Goal: Task Accomplishment & Management: Complete application form

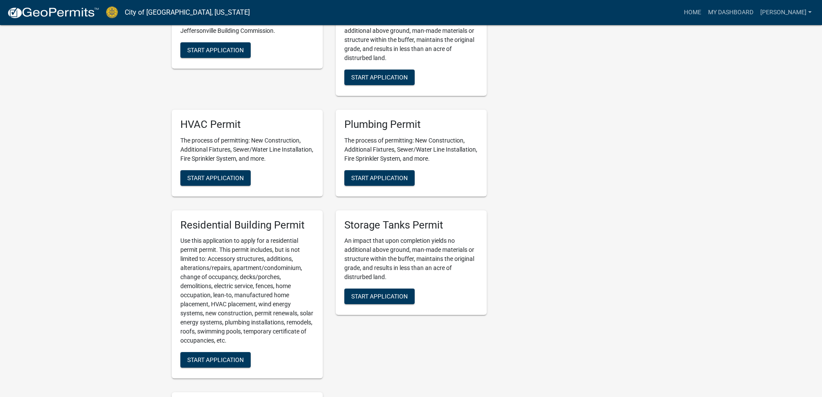
scroll to position [475, 0]
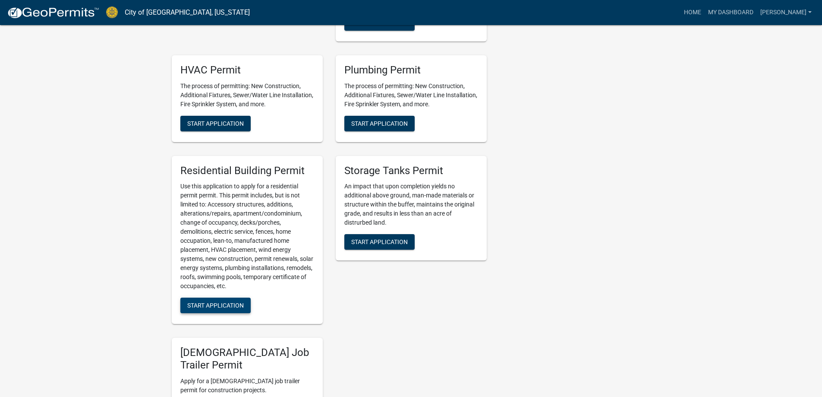
click at [212, 306] on span "Start Application" at bounding box center [215, 305] width 57 height 7
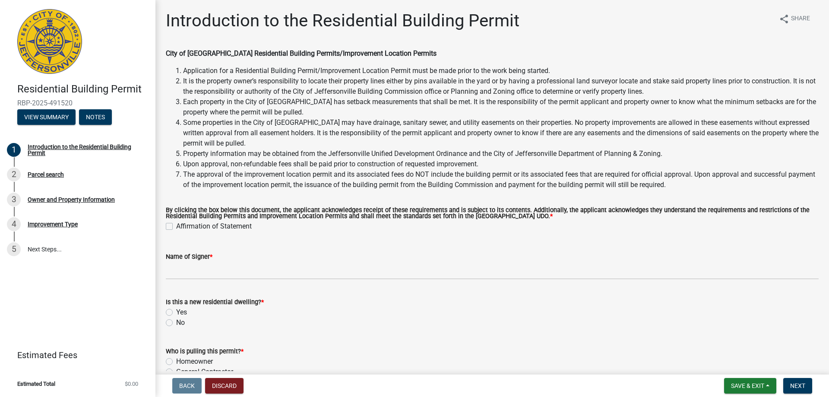
drag, startPoint x: 167, startPoint y: 221, endPoint x: 175, endPoint y: 237, distance: 17.6
click at [168, 222] on div "Affirmation of Statement" at bounding box center [492, 226] width 653 height 10
drag, startPoint x: 169, startPoint y: 227, endPoint x: 170, endPoint y: 240, distance: 13.0
click at [176, 228] on label "Affirmation of Statement" at bounding box center [214, 226] width 76 height 10
click at [176, 227] on input "Affirmation of Statement" at bounding box center [179, 224] width 6 height 6
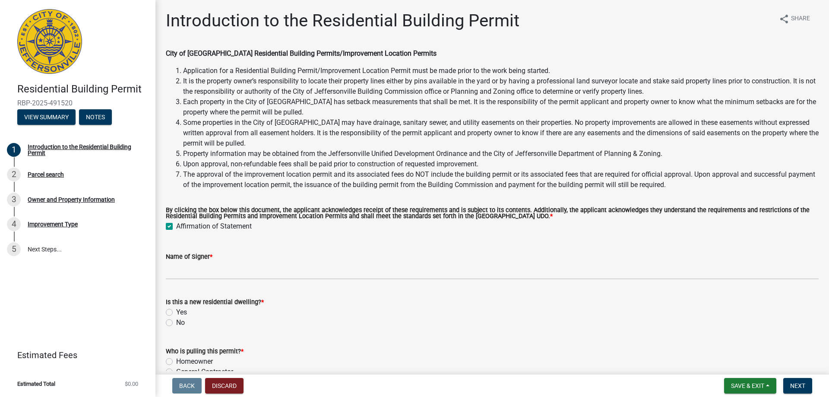
checkbox input "true"
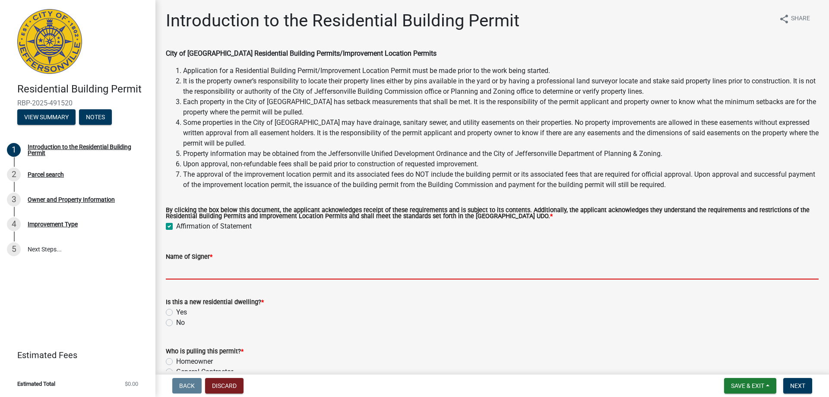
drag, startPoint x: 185, startPoint y: 274, endPoint x: 191, endPoint y: 273, distance: 6.1
click at [186, 274] on input "Name of Signer *" at bounding box center [492, 271] width 653 height 18
type input "Premier Homes"
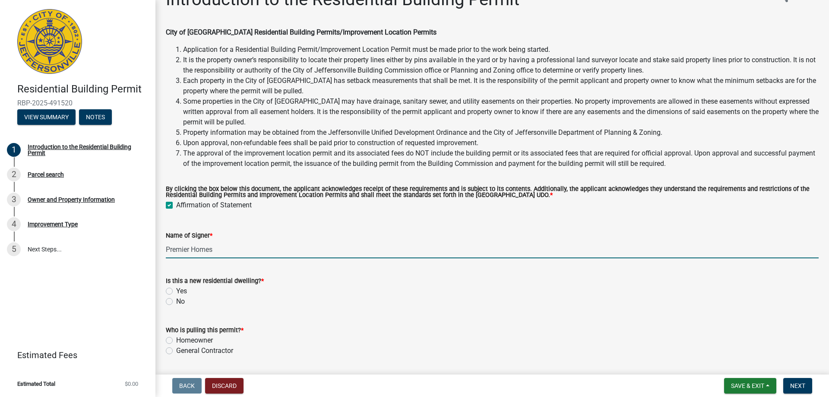
scroll to position [48, 0]
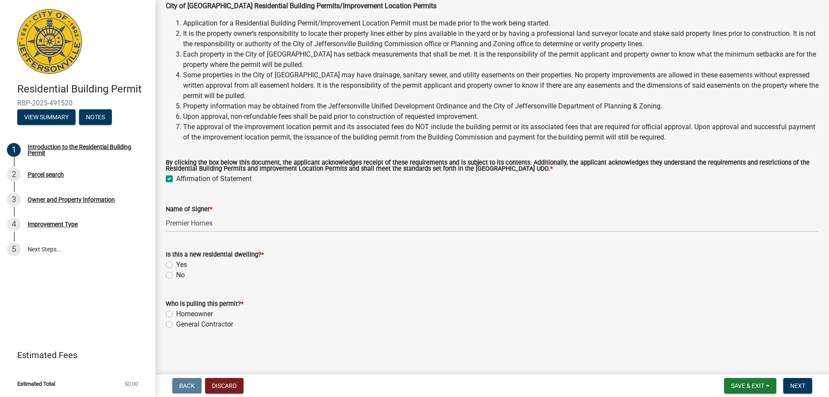
drag, startPoint x: 171, startPoint y: 265, endPoint x: 224, endPoint y: 281, distance: 55.6
click at [176, 265] on label "Yes" at bounding box center [181, 264] width 11 height 10
click at [176, 265] on input "Yes" at bounding box center [179, 262] width 6 height 6
radio input "true"
drag, startPoint x: 162, startPoint y: 324, endPoint x: 169, endPoint y: 327, distance: 7.7
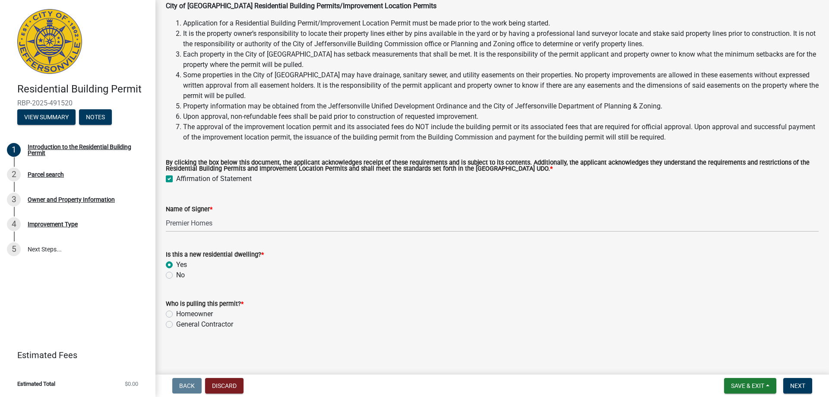
click at [163, 323] on div "Who is pulling this permit? * Homeowner General Contractor" at bounding box center [492, 308] width 666 height 41
click at [176, 327] on label "General Contractor" at bounding box center [204, 324] width 57 height 10
click at [176, 325] on input "General Contractor" at bounding box center [179, 322] width 6 height 6
radio input "true"
drag, startPoint x: 791, startPoint y: 384, endPoint x: 763, endPoint y: 376, distance: 28.9
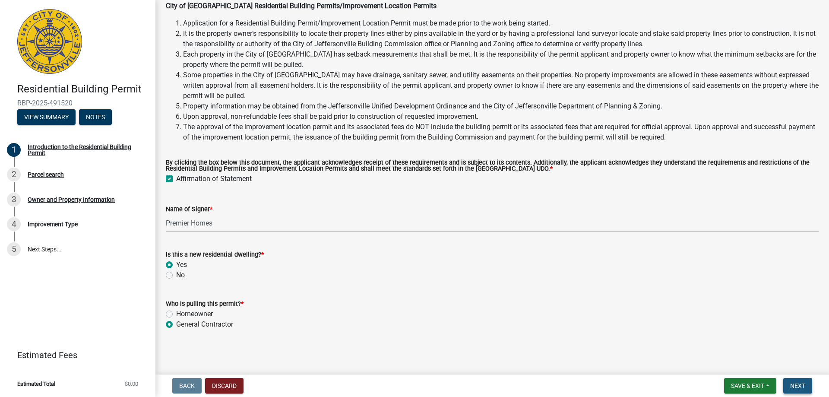
click at [790, 383] on span "Next" at bounding box center [797, 385] width 15 height 7
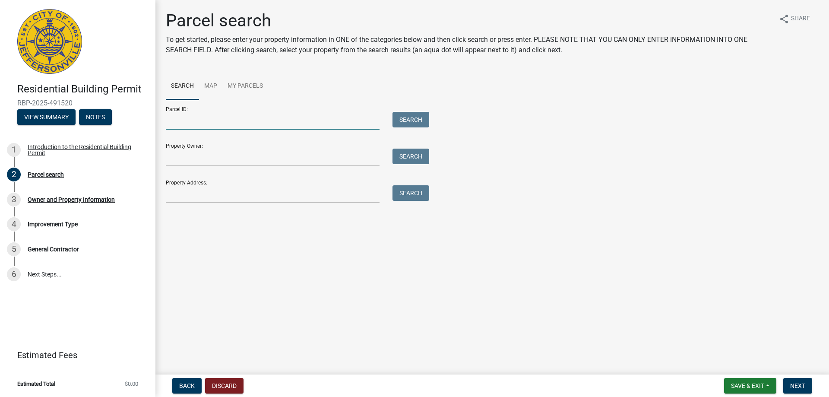
click at [294, 116] on input "Parcel ID:" at bounding box center [273, 121] width 214 height 18
type input "10-42-01-400-648.000.039"
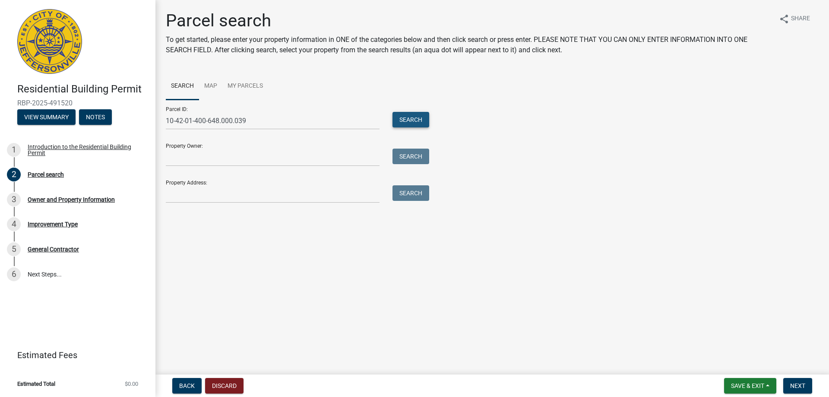
drag, startPoint x: 415, startPoint y: 116, endPoint x: 499, endPoint y: 136, distance: 87.0
click at [414, 116] on button "Search" at bounding box center [410, 120] width 37 height 16
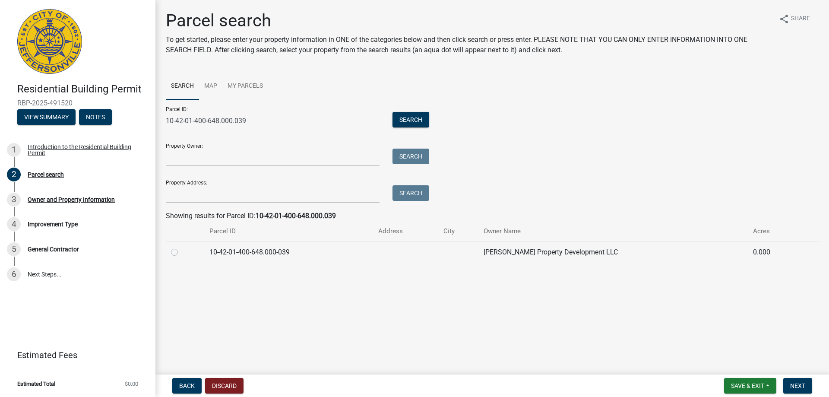
click at [181, 247] on label at bounding box center [181, 247] width 0 height 0
click at [181, 253] on input "radio" at bounding box center [184, 250] width 6 height 6
radio input "true"
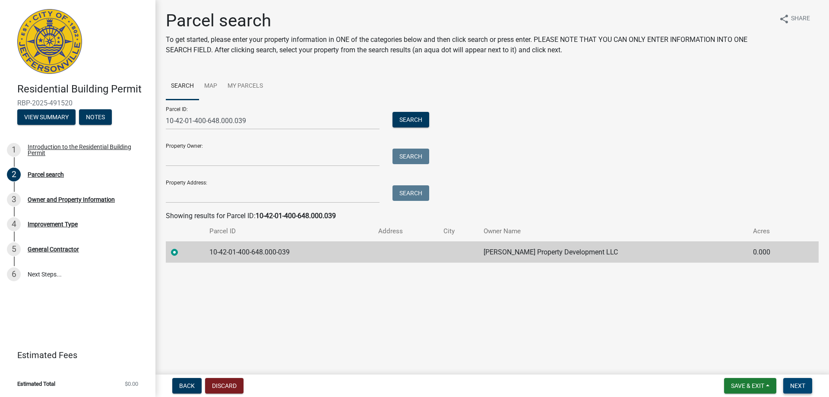
click at [800, 386] on span "Next" at bounding box center [797, 385] width 15 height 7
click at [791, 388] on span "Next" at bounding box center [797, 385] width 15 height 7
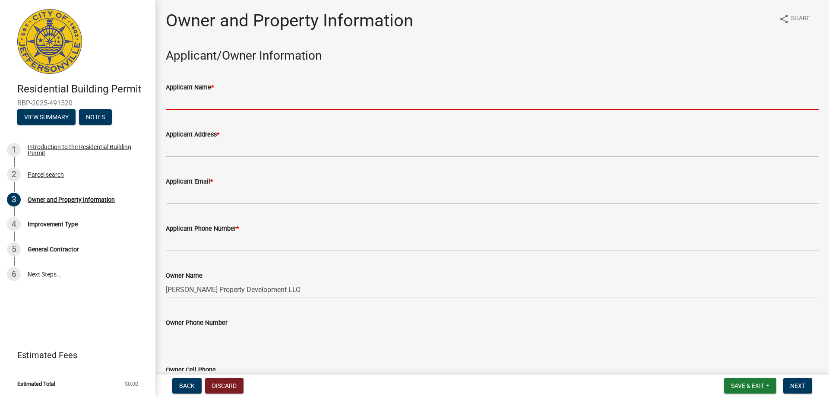
click at [244, 103] on input "Applicant Name *" at bounding box center [492, 101] width 653 height 18
type input "Stacy Graham"
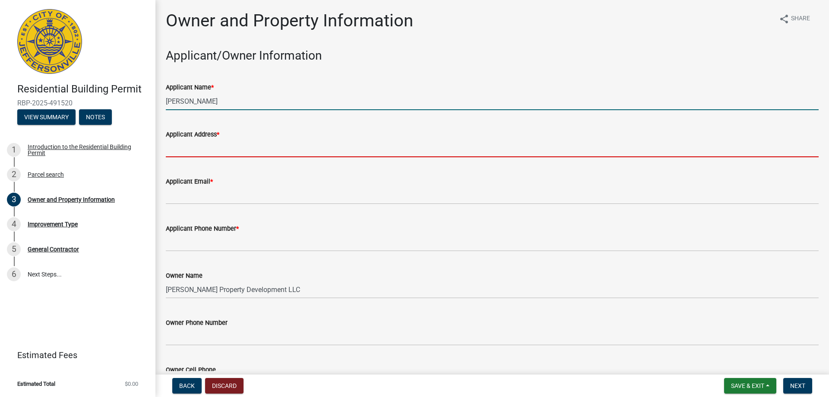
type input "2709 Blackiston Mill Rd."
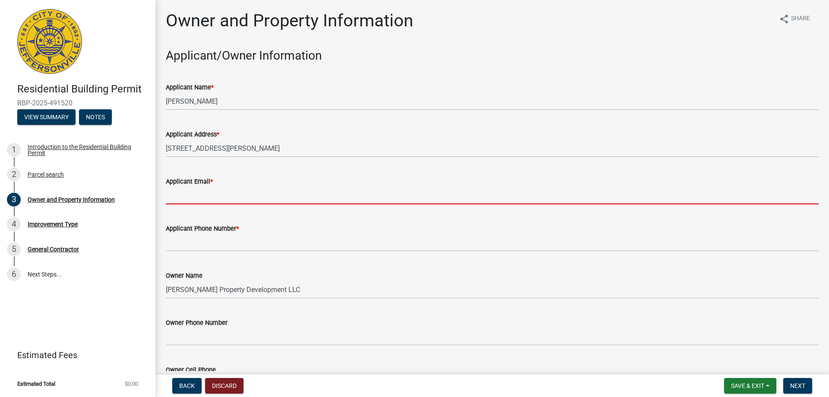
click at [210, 195] on input "Applicant Email *" at bounding box center [492, 195] width 653 height 18
type input "stacy.buckel@gmail.com"
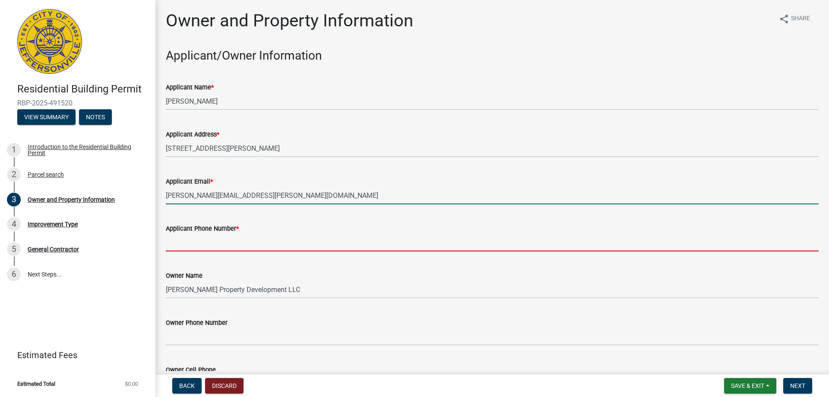
type input "5023384884"
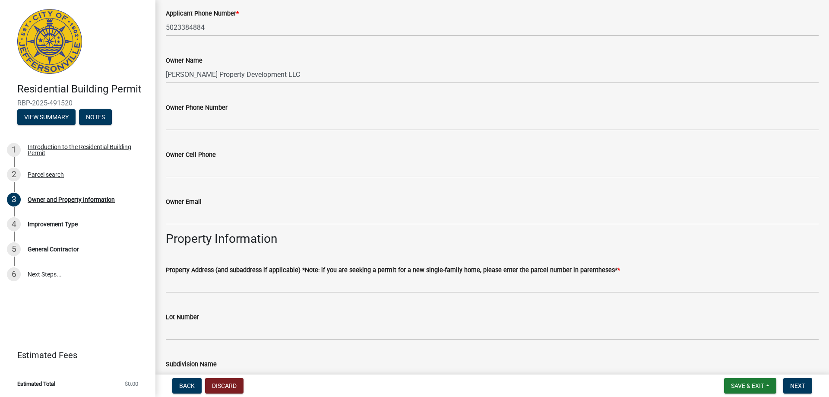
scroll to position [302, 0]
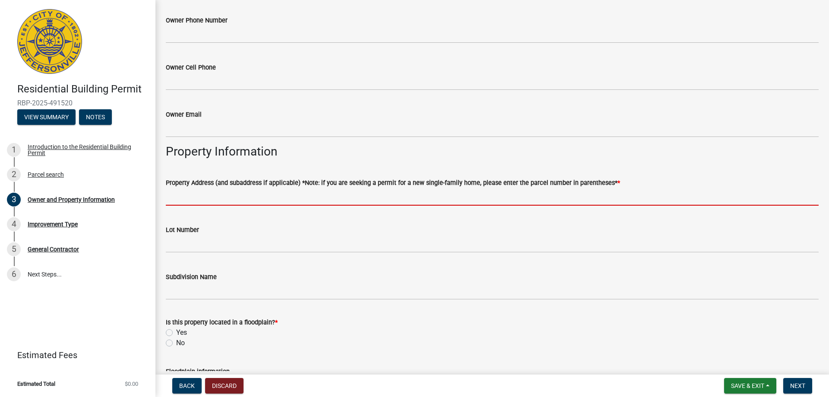
drag, startPoint x: 227, startPoint y: 199, endPoint x: 381, endPoint y: 209, distance: 154.9
click at [232, 198] on input "Property Address (and subaddress if applicable) *Note: if you are seeking a per…" at bounding box center [492, 197] width 653 height 18
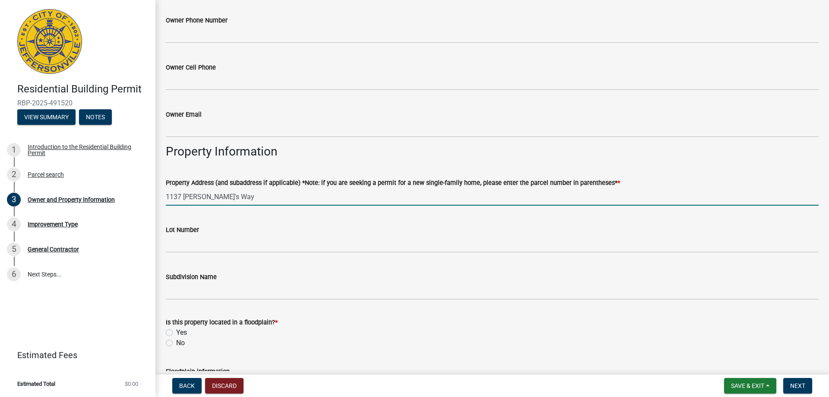
type input "1137 Dustin's Way"
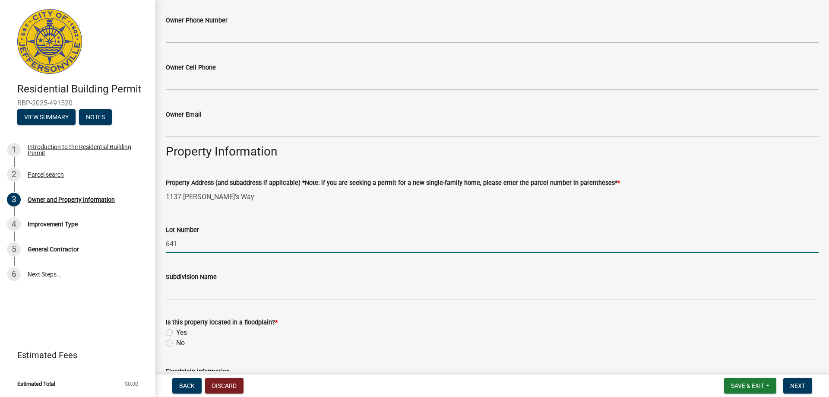
type input "641"
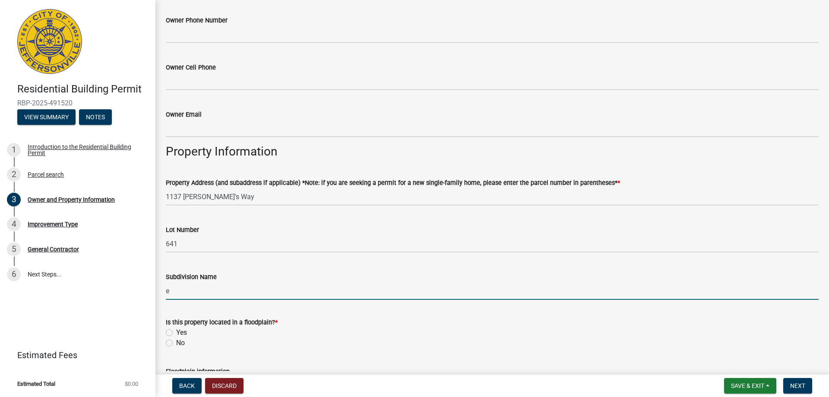
type input "Ellingsworth Commons"
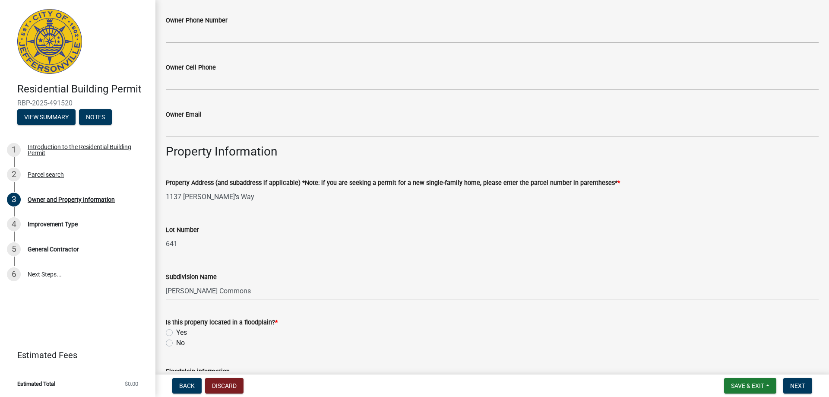
drag, startPoint x: 167, startPoint y: 342, endPoint x: 223, endPoint y: 333, distance: 56.9
click at [176, 342] on label "No" at bounding box center [180, 343] width 9 height 10
click at [176, 342] on input "No" at bounding box center [179, 341] width 6 height 6
radio input "true"
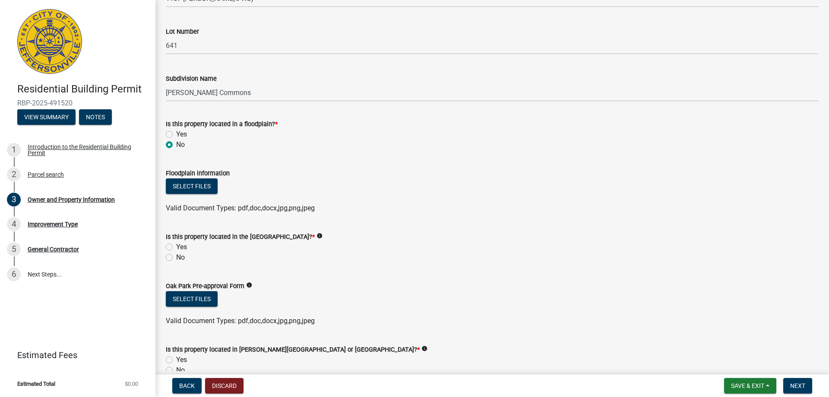
scroll to position [561, 0]
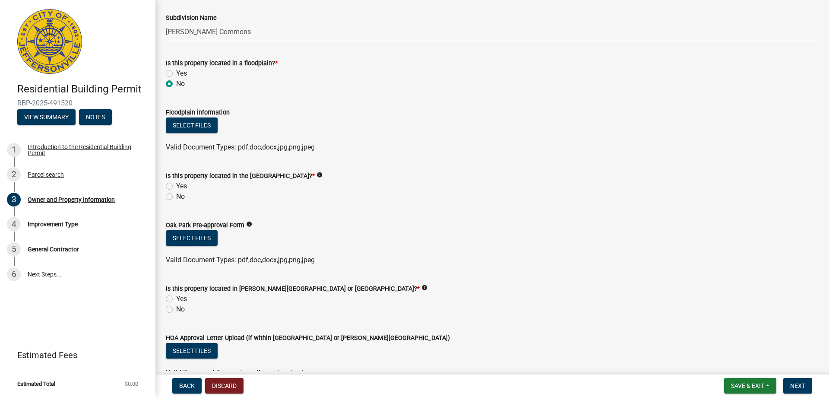
click at [176, 198] on label "No" at bounding box center [180, 196] width 9 height 10
click at [176, 197] on input "No" at bounding box center [179, 194] width 6 height 6
radio input "true"
drag, startPoint x: 169, startPoint y: 299, endPoint x: 234, endPoint y: 313, distance: 66.3
click at [176, 298] on label "Yes" at bounding box center [181, 299] width 11 height 10
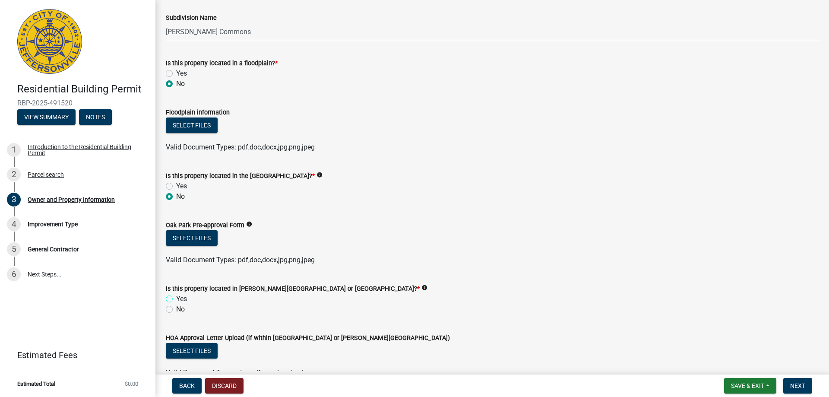
click at [176, 298] on input "Yes" at bounding box center [179, 297] width 6 height 6
radio input "true"
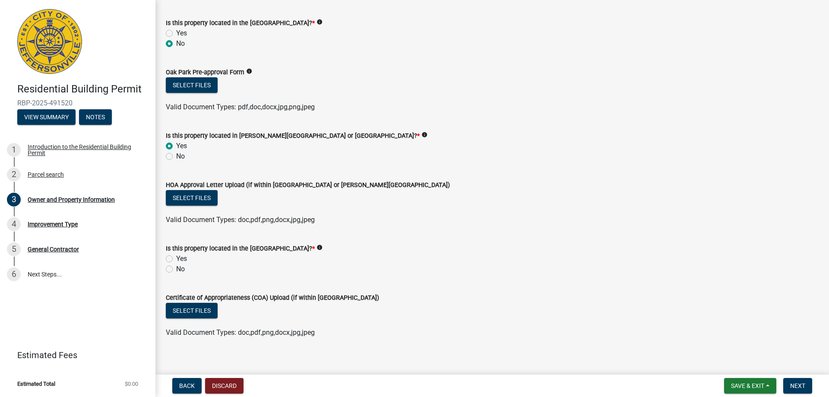
scroll to position [722, 0]
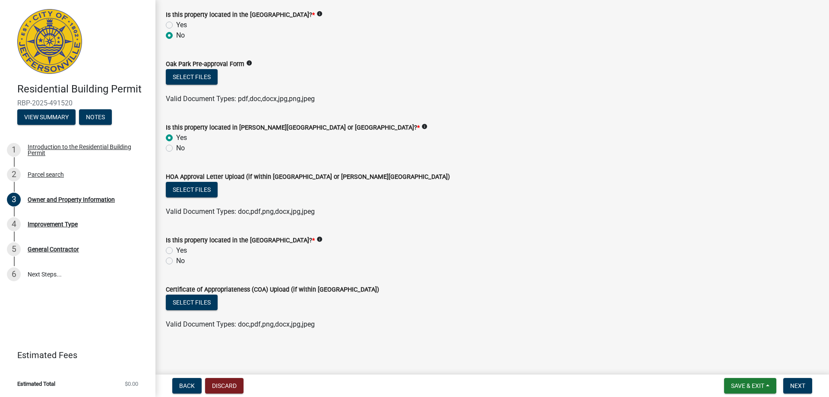
click at [176, 260] on label "No" at bounding box center [180, 261] width 9 height 10
click at [176, 260] on input "No" at bounding box center [179, 259] width 6 height 6
radio input "true"
click at [794, 377] on nav "Back Discard Save & Exit Save Save & Exit Next" at bounding box center [491, 385] width 673 height 22
click at [789, 385] on button "Next" at bounding box center [797, 386] width 29 height 16
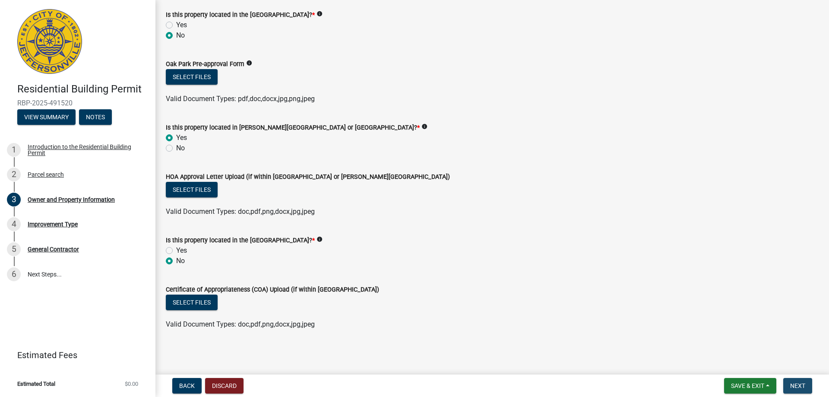
scroll to position [0, 0]
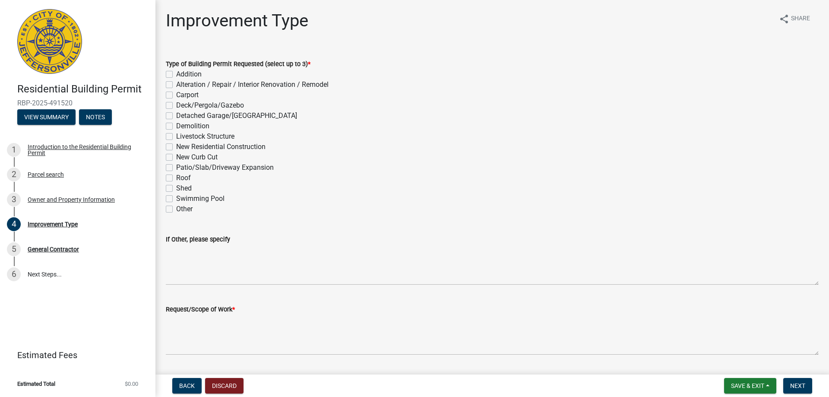
click at [176, 147] on label "New Residential Construction" at bounding box center [220, 147] width 89 height 10
click at [176, 147] on input "New Residential Construction" at bounding box center [179, 145] width 6 height 6
checkbox input "true"
checkbox input "false"
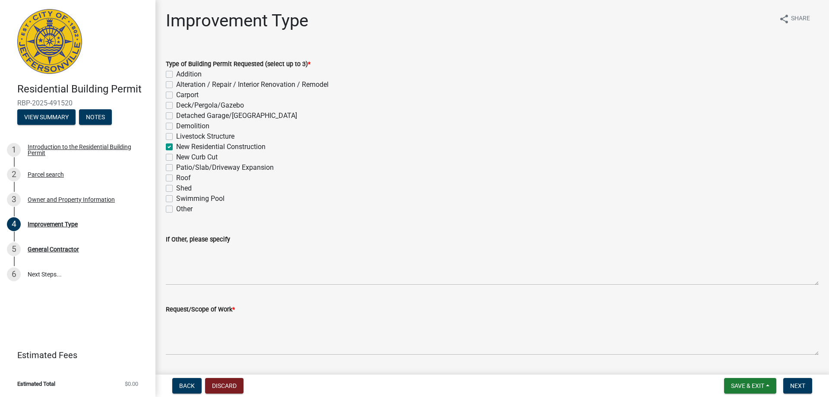
checkbox input "false"
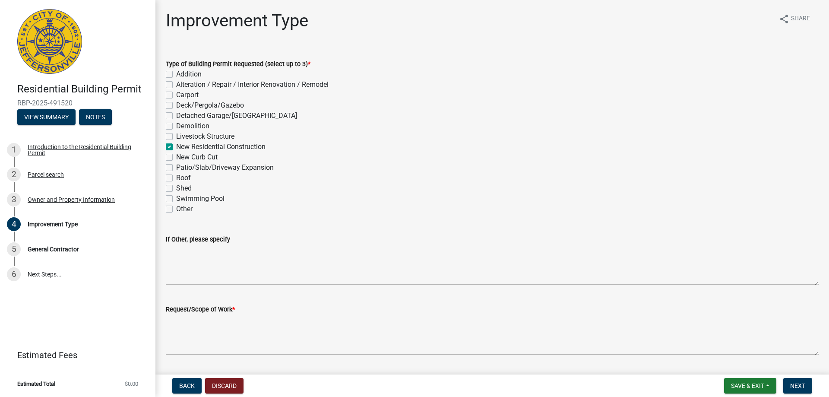
checkbox input "true"
checkbox input "false"
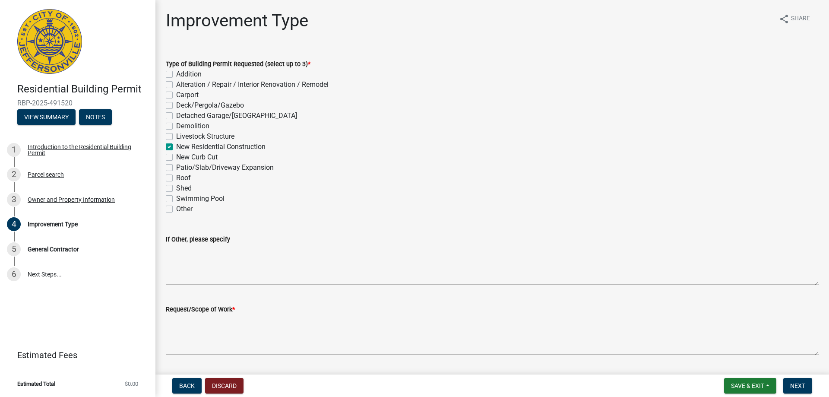
checkbox input "false"
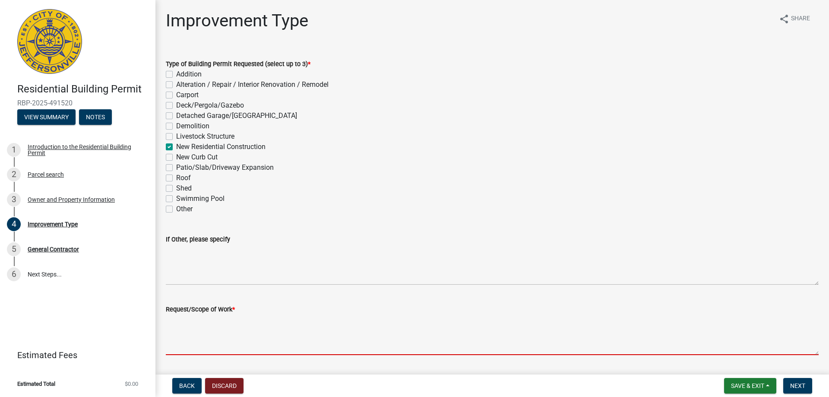
drag, startPoint x: 215, startPoint y: 321, endPoint x: 341, endPoint y: 275, distance: 134.9
click at [216, 318] on textarea "Request/Scope of Work *" at bounding box center [492, 334] width 653 height 41
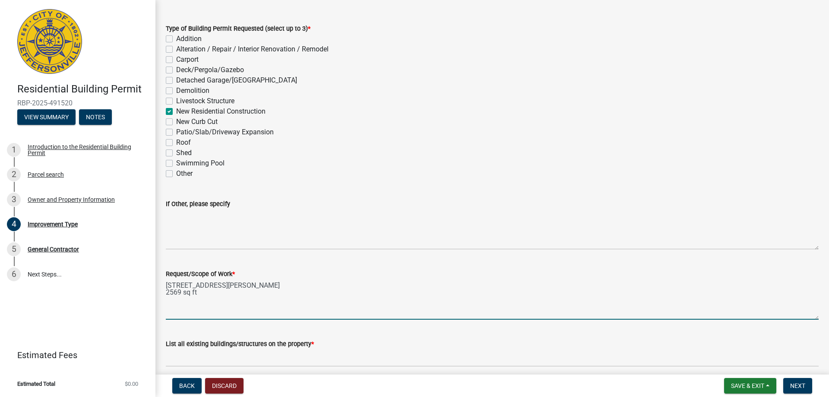
scroll to position [72, 0]
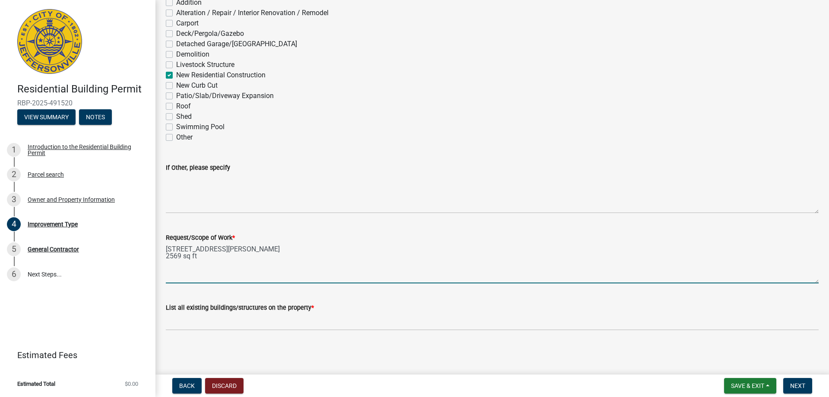
type textarea "1137 Dustin's Way, Lot # 641 2569 sq ft"
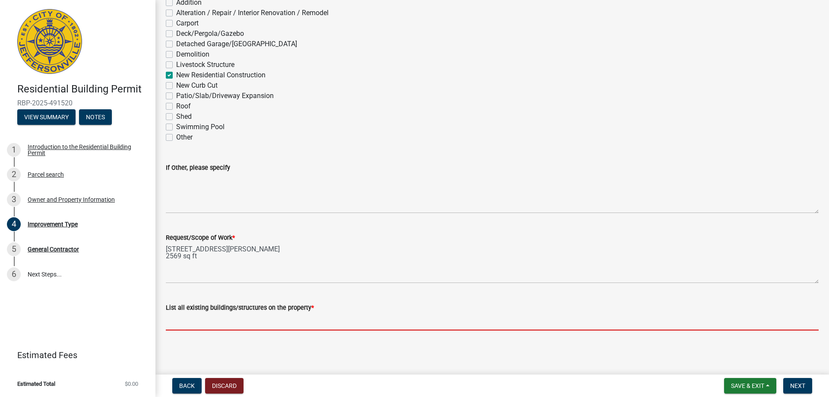
click at [183, 323] on input "List all existing buildings/structures on the property *" at bounding box center [492, 322] width 653 height 18
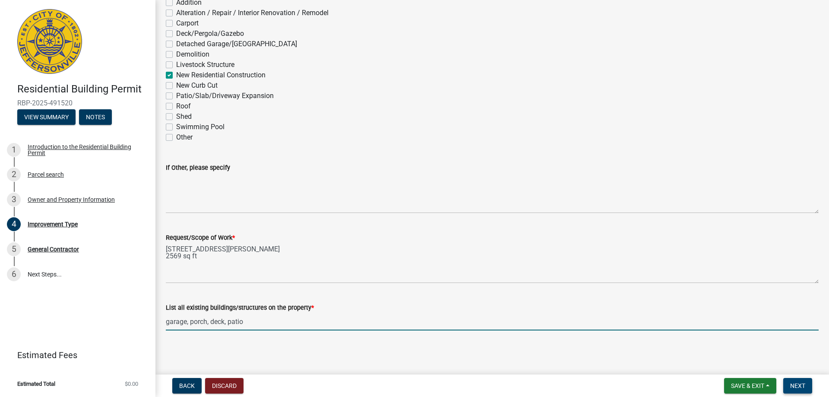
type input "garage, porch, deck, patio"
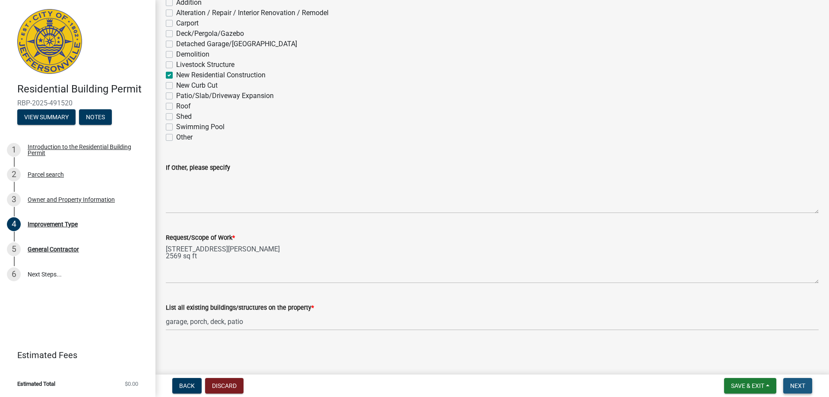
click at [799, 381] on button "Next" at bounding box center [797, 386] width 29 height 16
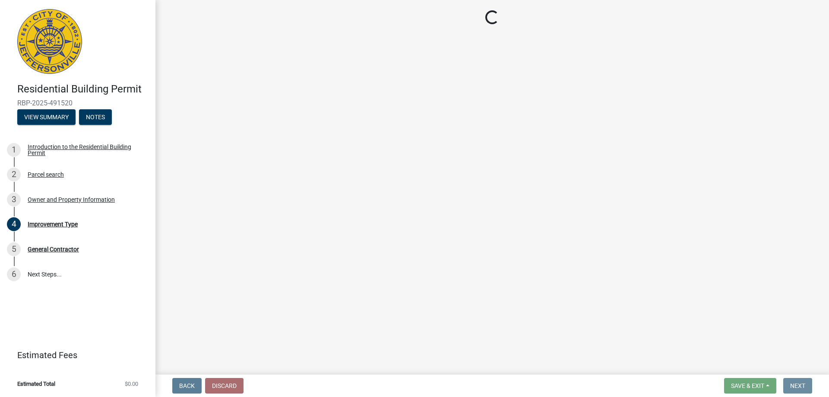
scroll to position [0, 0]
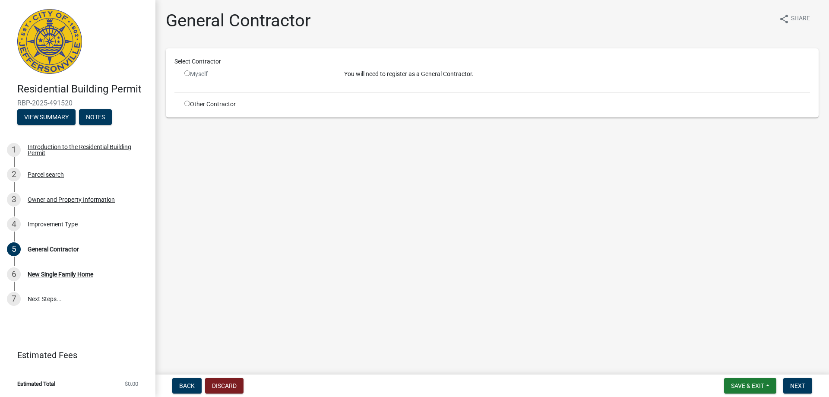
click at [189, 104] on input "radio" at bounding box center [187, 104] width 6 height 6
radio input "true"
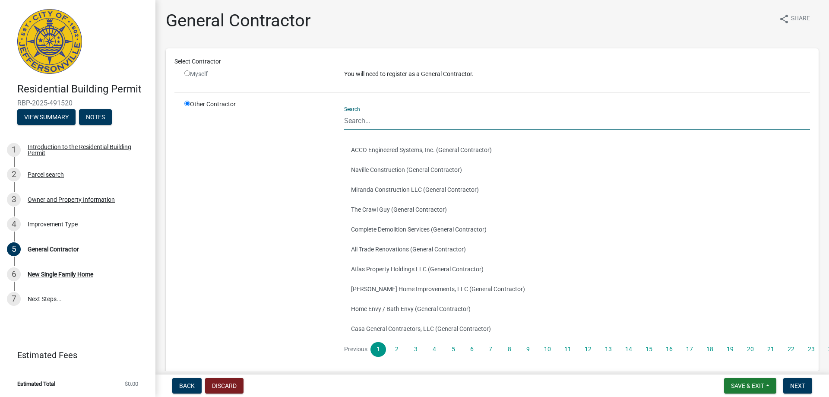
click at [371, 121] on input "Search" at bounding box center [577, 121] width 466 height 18
type input "premier homes"
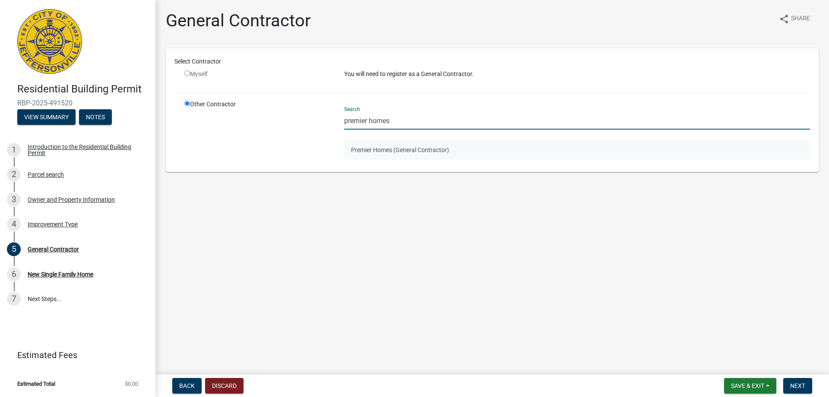
click at [398, 149] on button "Premier Homes (General Contractor)" at bounding box center [577, 150] width 466 height 20
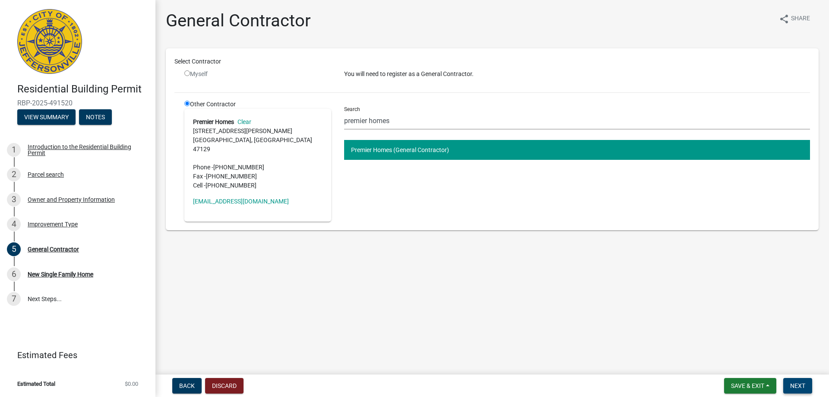
click at [799, 384] on span "Next" at bounding box center [797, 385] width 15 height 7
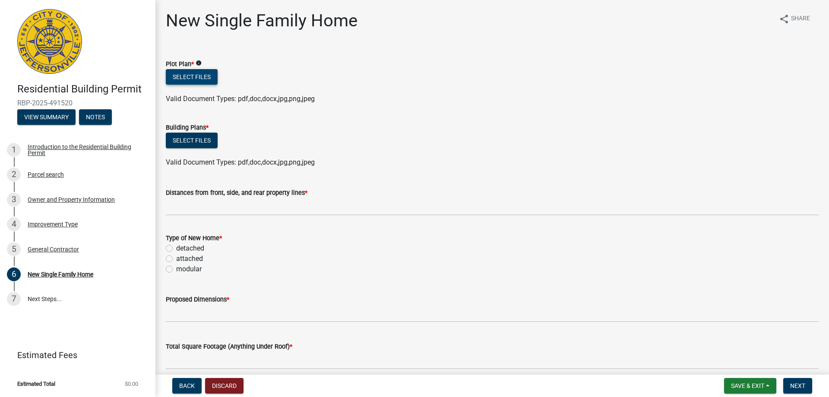
click at [174, 75] on button "Select files" at bounding box center [192, 77] width 52 height 16
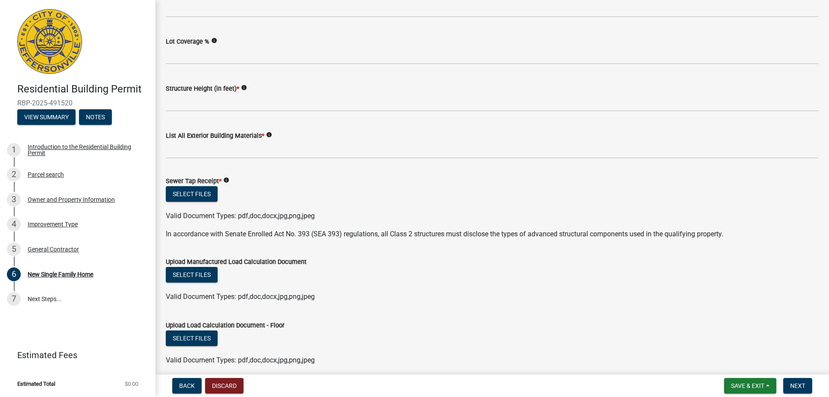
scroll to position [388, 0]
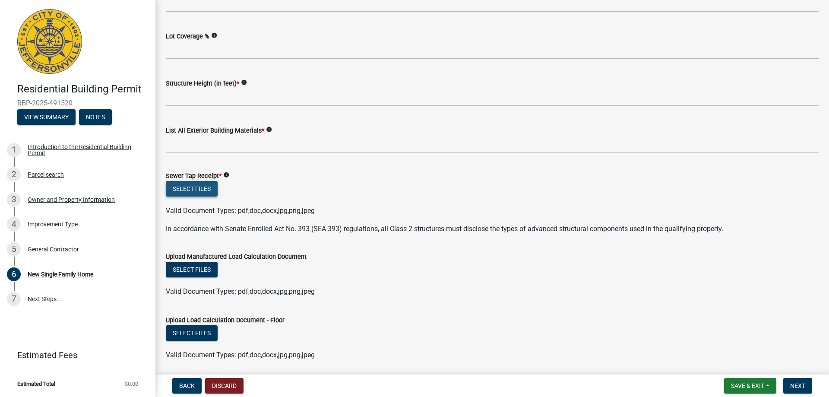
click at [192, 185] on button "Select files" at bounding box center [192, 189] width 52 height 16
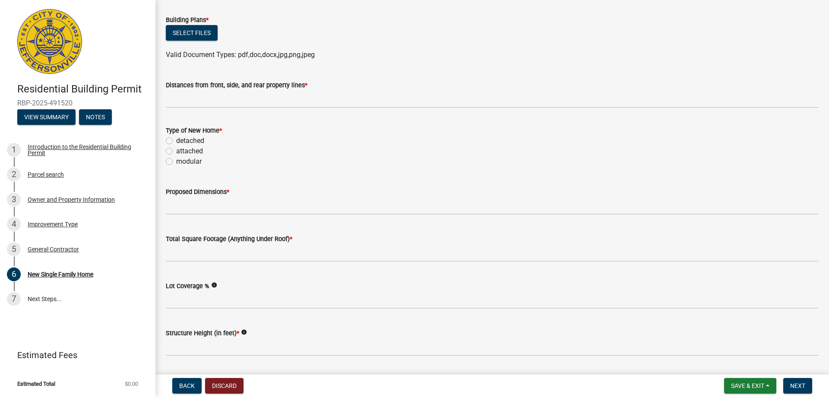
scroll to position [0, 0]
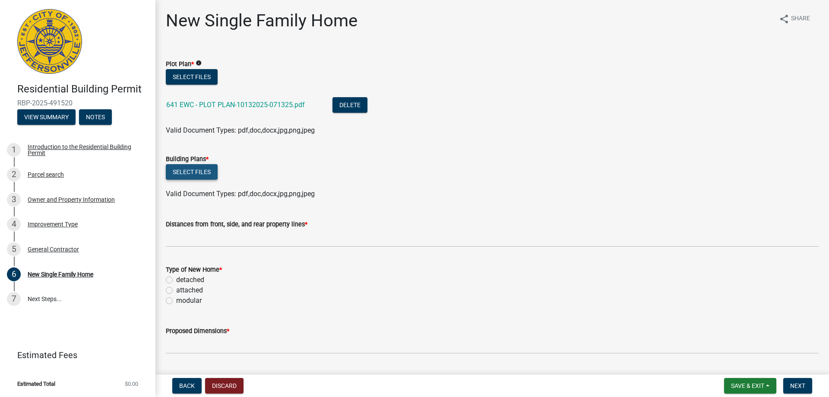
click at [188, 166] on button "Select files" at bounding box center [192, 172] width 52 height 16
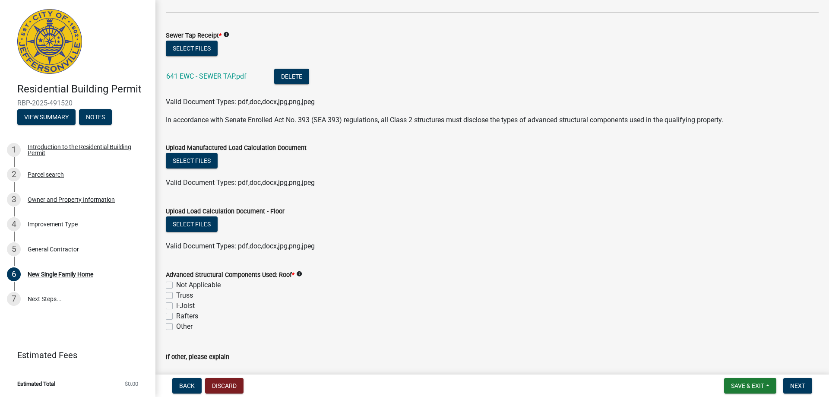
scroll to position [561, 0]
click at [200, 159] on button "Select files" at bounding box center [192, 160] width 52 height 16
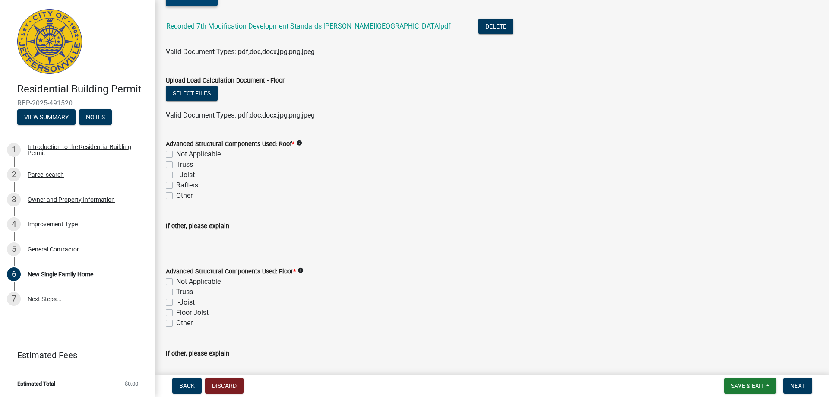
scroll to position [820, 0]
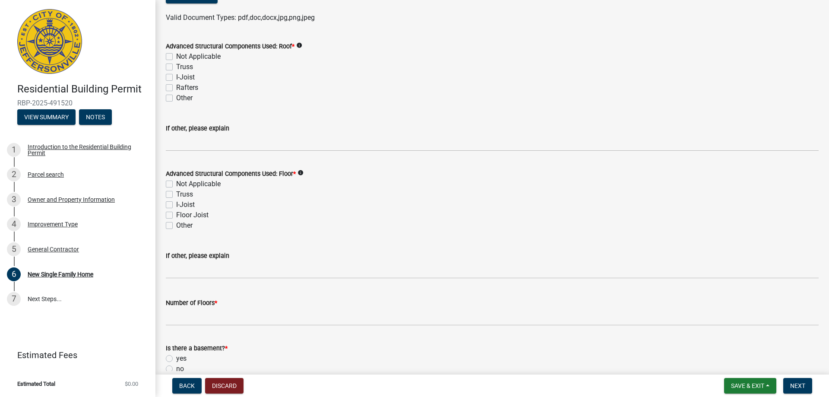
drag, startPoint x: 173, startPoint y: 194, endPoint x: 168, endPoint y: 212, distance: 18.3
click at [173, 195] on div "Truss" at bounding box center [492, 194] width 653 height 10
drag, startPoint x: 167, startPoint y: 194, endPoint x: 208, endPoint y: 227, distance: 53.2
click at [176, 196] on label "Truss" at bounding box center [184, 194] width 17 height 10
click at [176, 195] on input "Truss" at bounding box center [179, 192] width 6 height 6
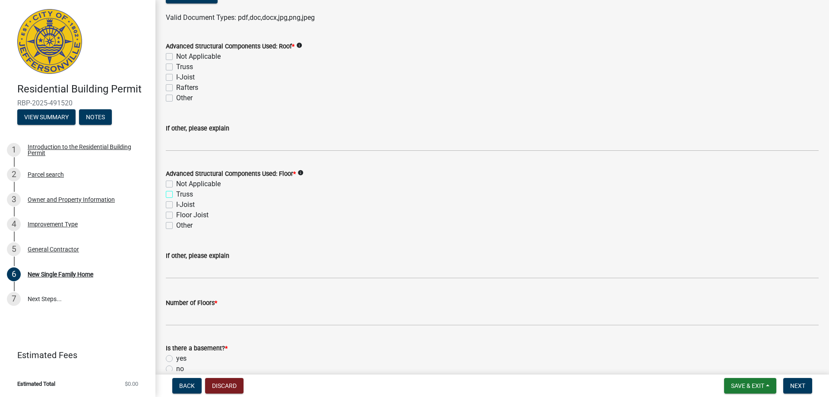
checkbox input "true"
checkbox input "false"
checkbox input "true"
checkbox input "false"
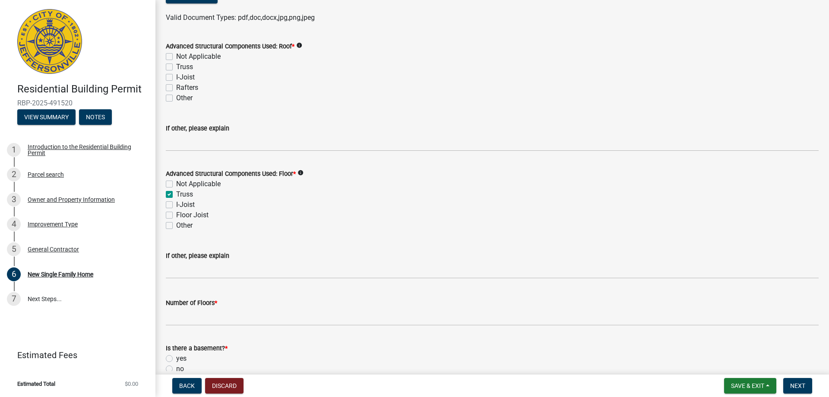
checkbox input "false"
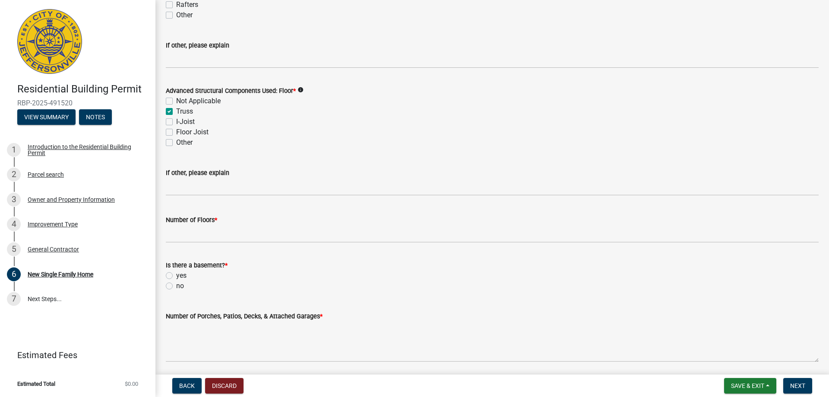
scroll to position [950, 0]
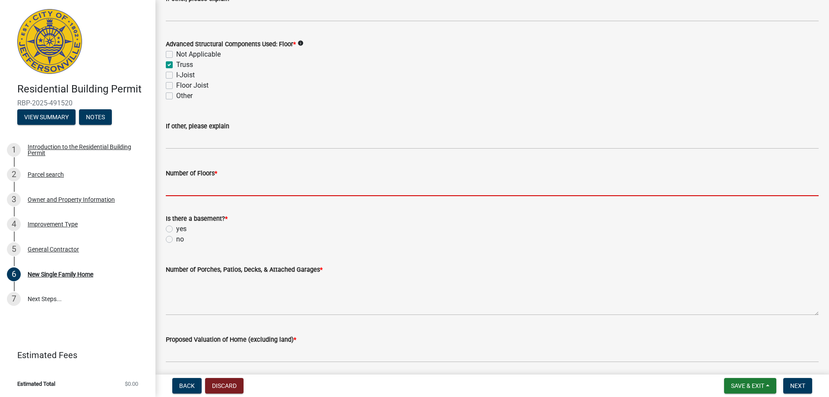
drag, startPoint x: 190, startPoint y: 184, endPoint x: 190, endPoint y: 189, distance: 5.2
click at [189, 186] on input "Number of Floors *" at bounding box center [492, 187] width 653 height 18
type input "1"
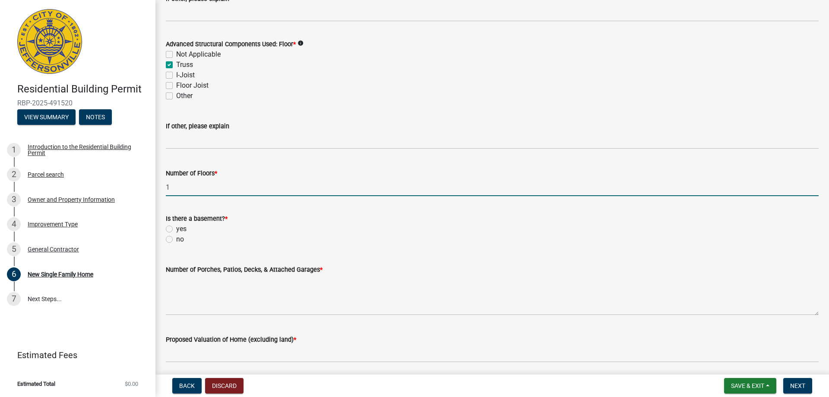
drag, startPoint x: 170, startPoint y: 239, endPoint x: 177, endPoint y: 243, distance: 8.1
click at [176, 241] on label "no" at bounding box center [180, 239] width 8 height 10
click at [176, 240] on input "no" at bounding box center [179, 237] width 6 height 6
radio input "true"
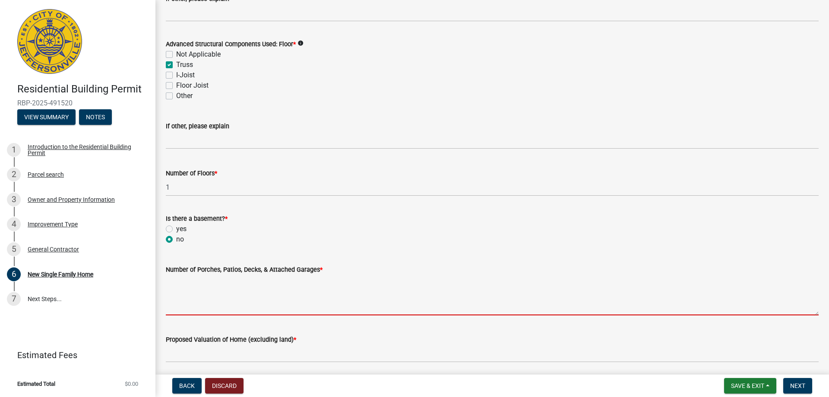
drag, startPoint x: 195, startPoint y: 282, endPoint x: 203, endPoint y: 281, distance: 8.2
click at [199, 281] on textarea "Number of Porches, Patios, Decks, & Attached Garages *" at bounding box center [492, 295] width 653 height 41
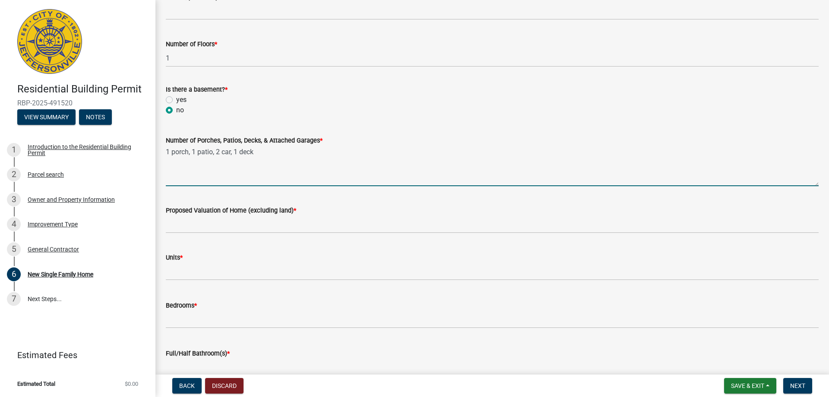
scroll to position [1079, 0]
type textarea "1 porch, 1 patio, 2 car, 1 deck"
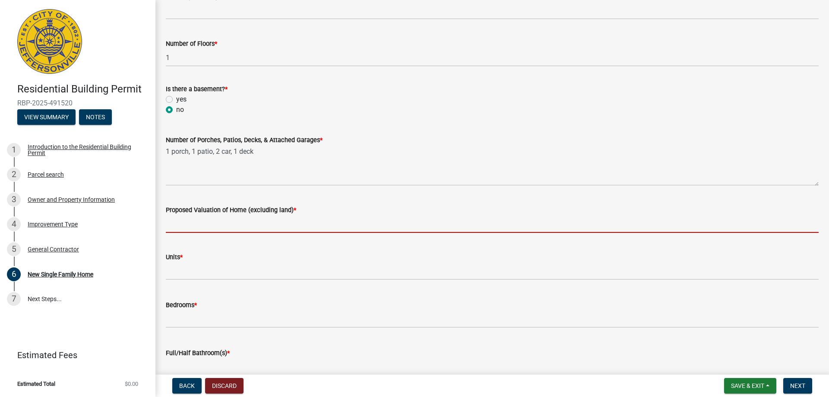
click at [243, 224] on input "Proposed Valuation of Home (excluding land) *" at bounding box center [492, 224] width 653 height 18
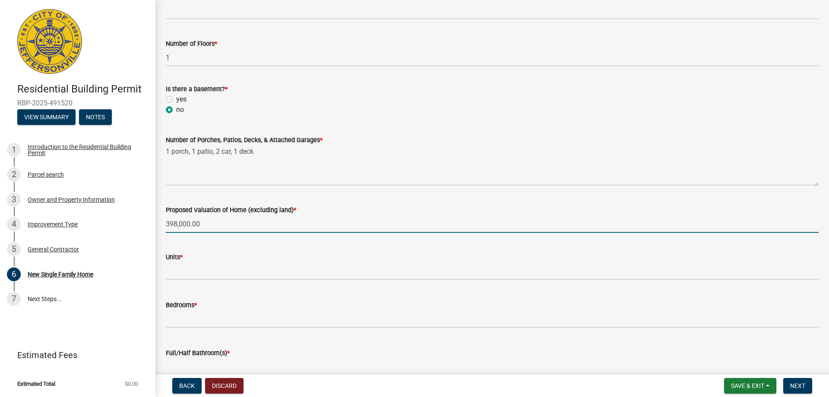
type input "398,000.00"
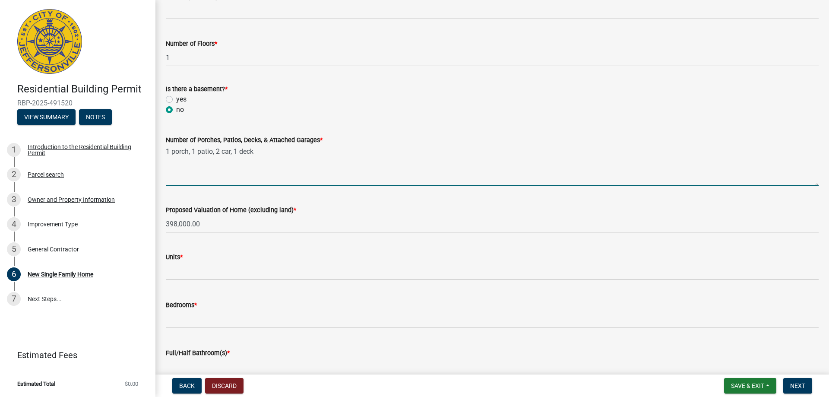
drag, startPoint x: 212, startPoint y: 152, endPoint x: 193, endPoint y: 155, distance: 19.1
click at [194, 155] on textarea "1 porch, 1 patio, 2 car, 1 deck" at bounding box center [492, 165] width 653 height 41
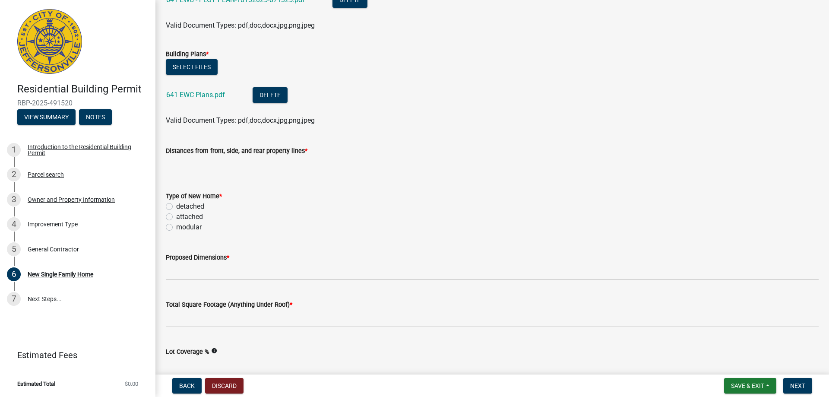
scroll to position [129, 0]
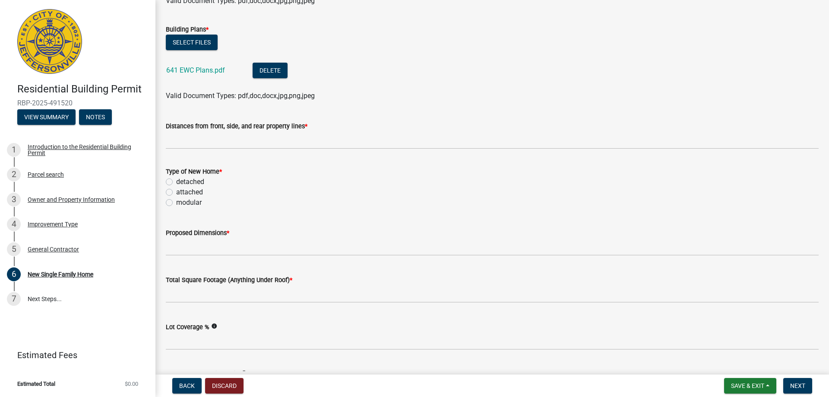
type textarea "1 porch, 2 car, 1 deck"
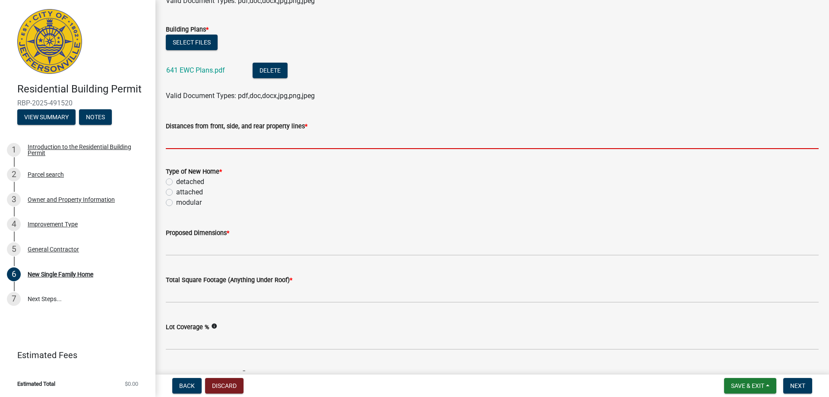
click at [231, 141] on input "Distances from front, side, and rear property lines *" at bounding box center [492, 140] width 653 height 18
type input "na"
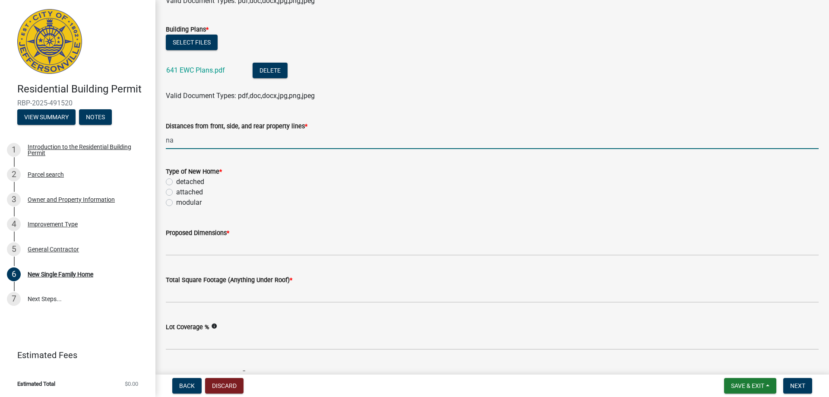
click at [176, 178] on label "detached" at bounding box center [190, 182] width 28 height 10
click at [176, 178] on input "detached" at bounding box center [179, 180] width 6 height 6
radio input "true"
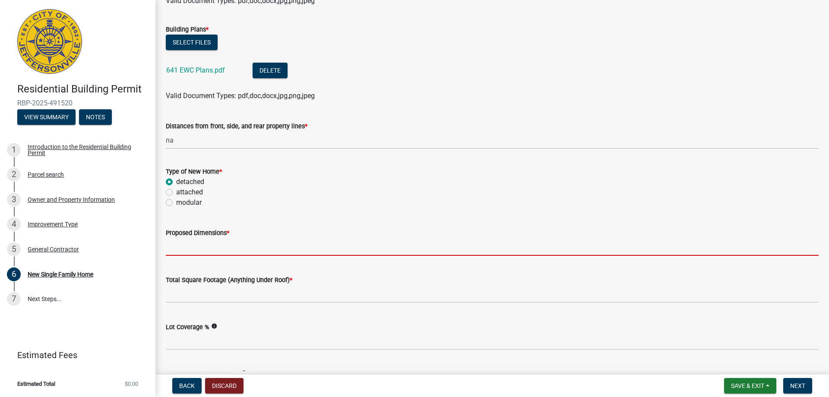
drag, startPoint x: 191, startPoint y: 243, endPoint x: 196, endPoint y: 246, distance: 5.3
click at [192, 244] on input "Proposed Dimensions *" at bounding box center [492, 247] width 653 height 18
type input "na"
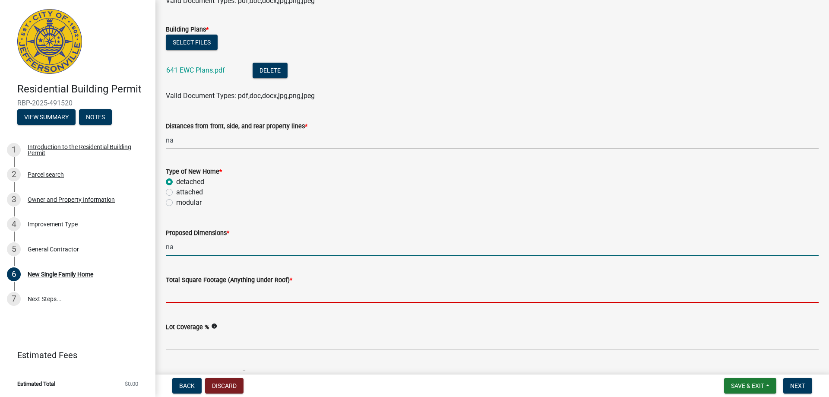
click at [206, 287] on input "Total Square Footage (Anything Under Roof) *" at bounding box center [492, 294] width 653 height 18
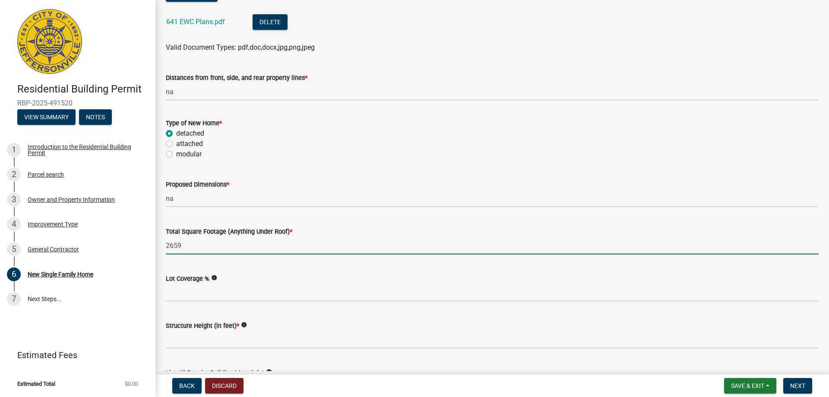
scroll to position [302, 0]
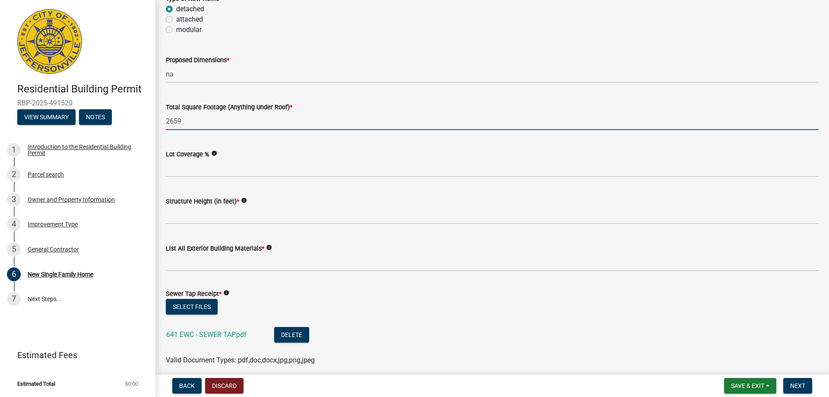
type input "2659"
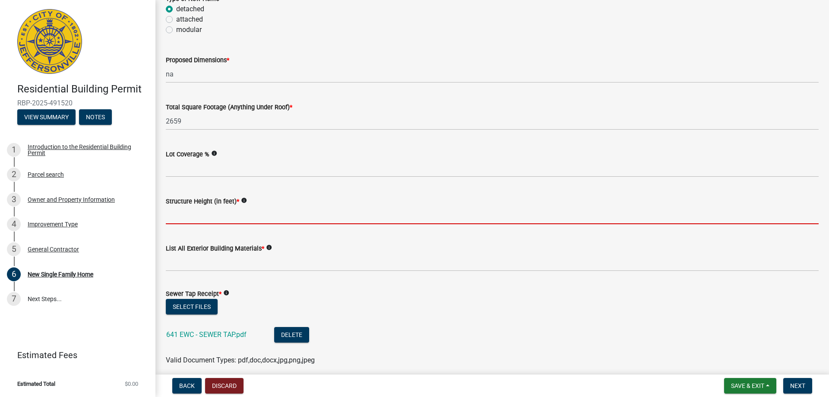
click at [231, 216] on input "Structure Height (in feet) *" at bounding box center [492, 215] width 653 height 18
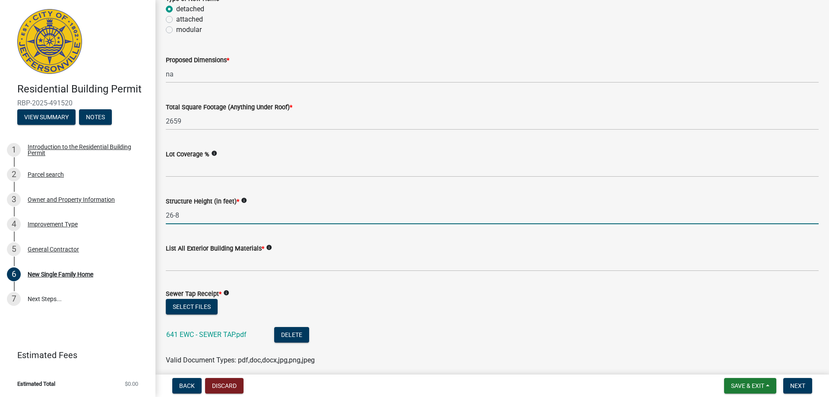
type input "26-8"
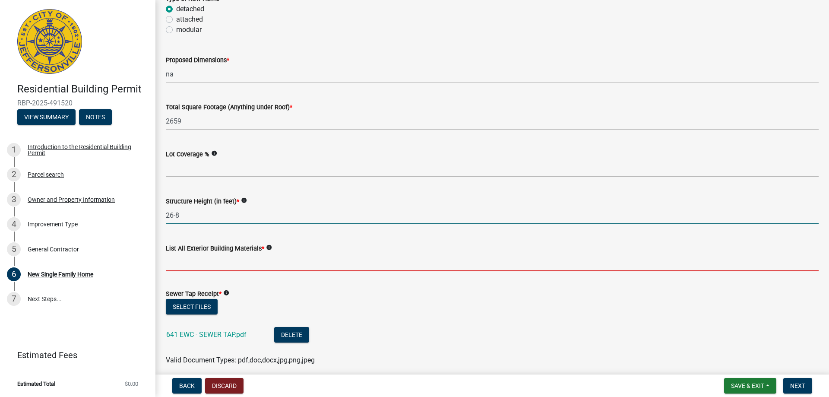
click at [243, 260] on input "List All Exterior Building Materials *" at bounding box center [492, 262] width 653 height 18
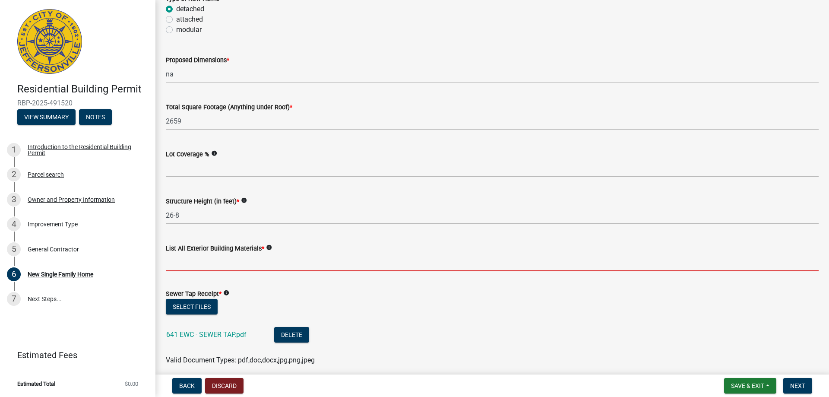
type input "shake, brick skirt"
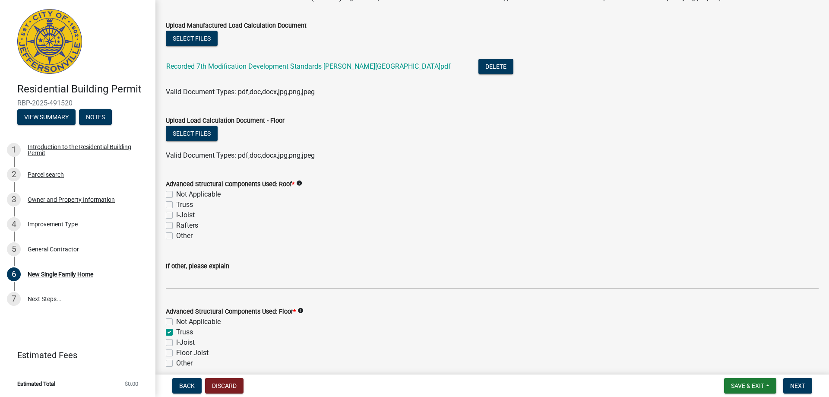
scroll to position [691, 0]
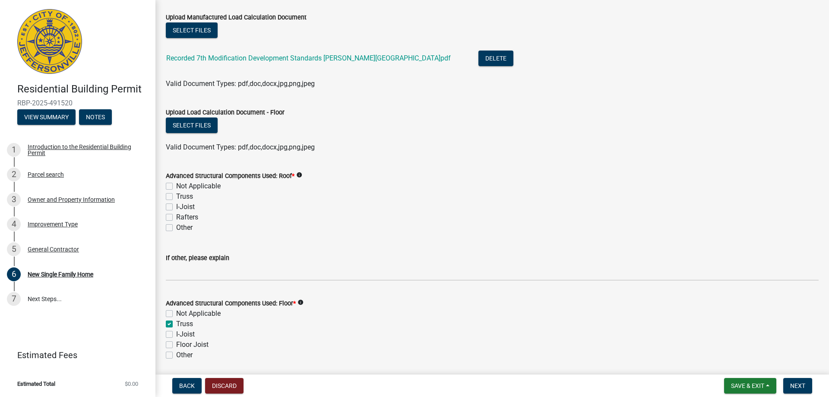
click at [176, 198] on label "Truss" at bounding box center [184, 196] width 17 height 10
click at [176, 197] on input "Truss" at bounding box center [179, 194] width 6 height 6
checkbox input "true"
checkbox input "false"
checkbox input "true"
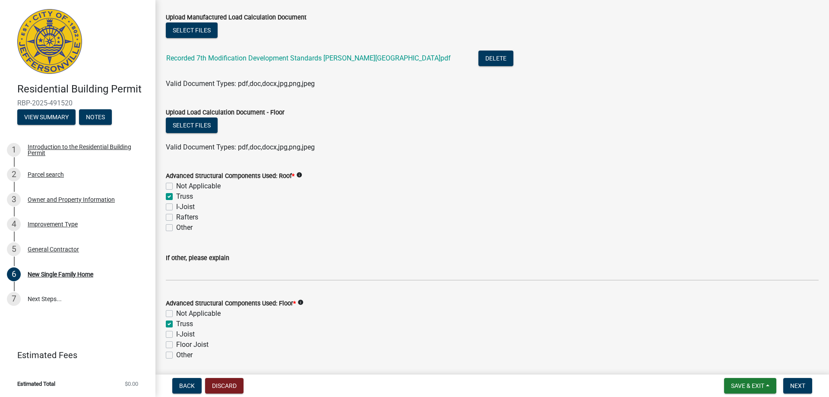
checkbox input "false"
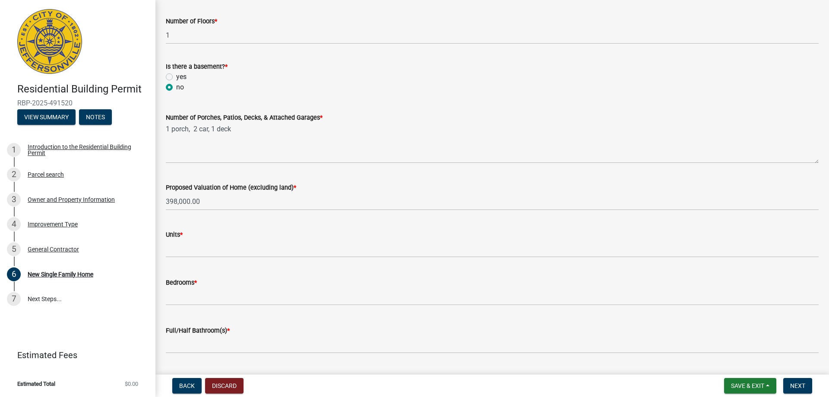
scroll to position [1122, 0]
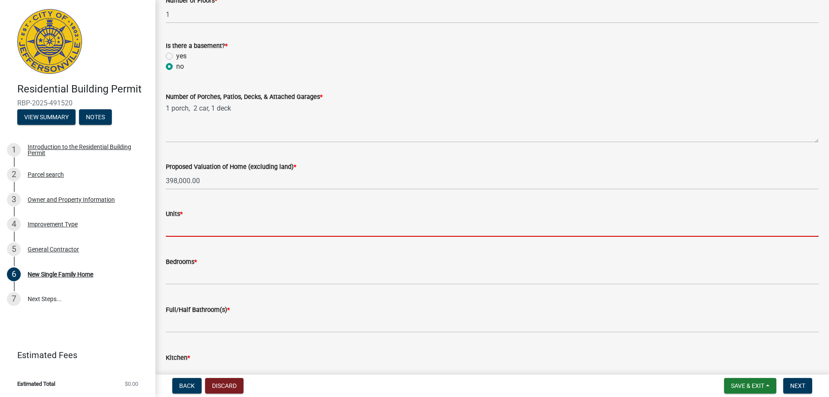
click at [203, 236] on input "text" at bounding box center [492, 228] width 653 height 18
type input "1"
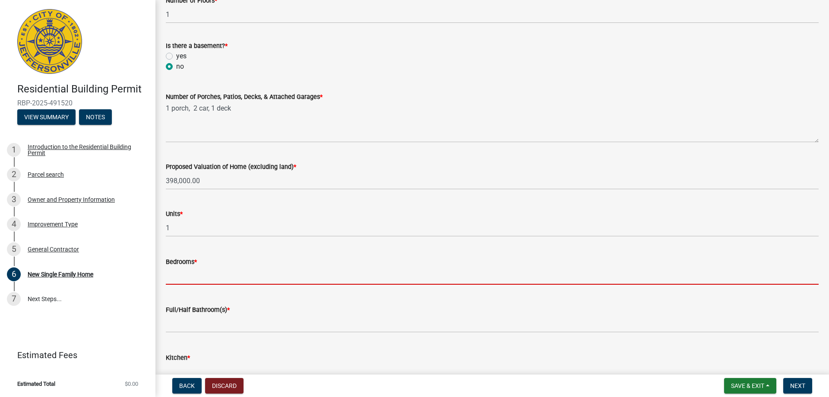
click at [196, 268] on input "text" at bounding box center [492, 276] width 653 height 18
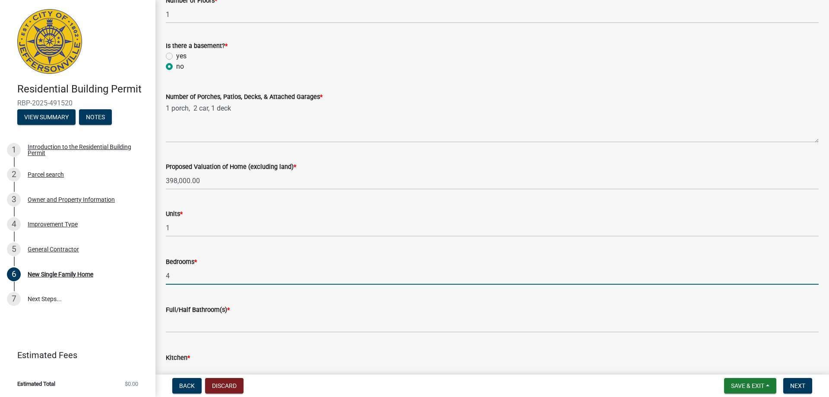
type input "4"
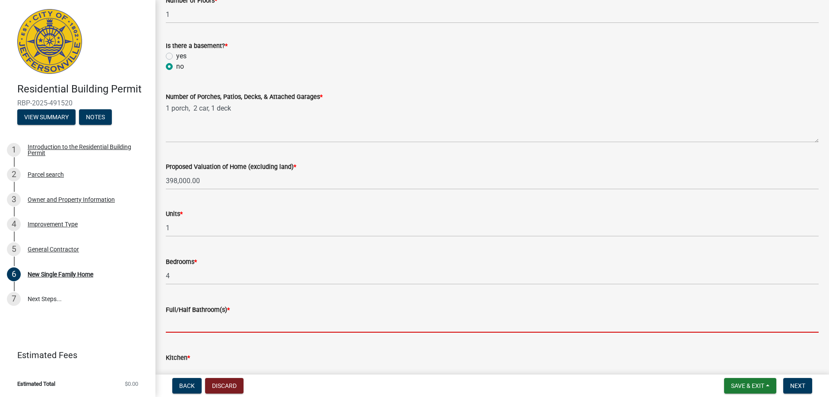
click at [191, 318] on input "text" at bounding box center [492, 324] width 653 height 18
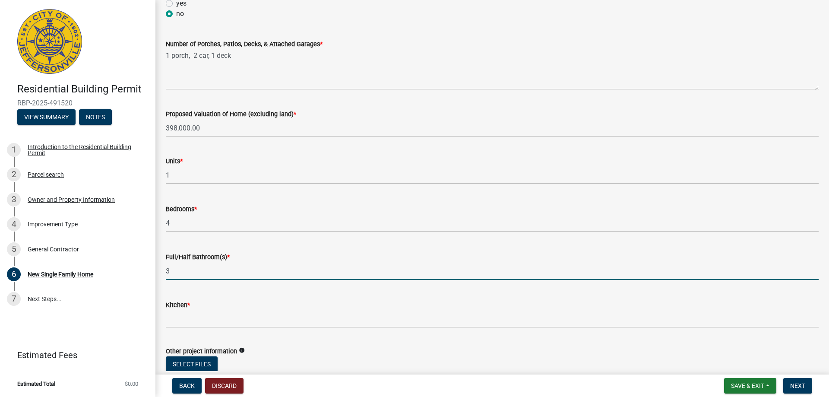
scroll to position [1237, 0]
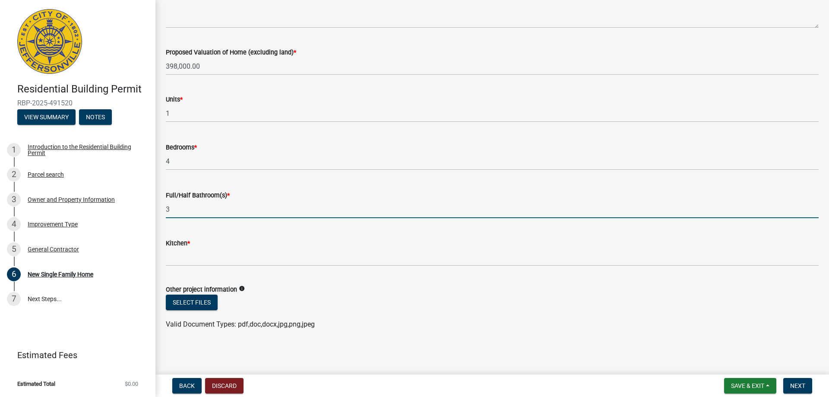
type input "3"
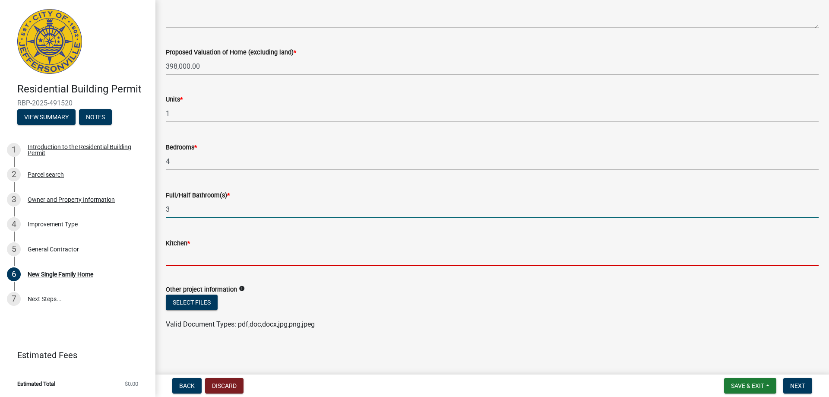
click at [172, 252] on input "text" at bounding box center [492, 257] width 653 height 18
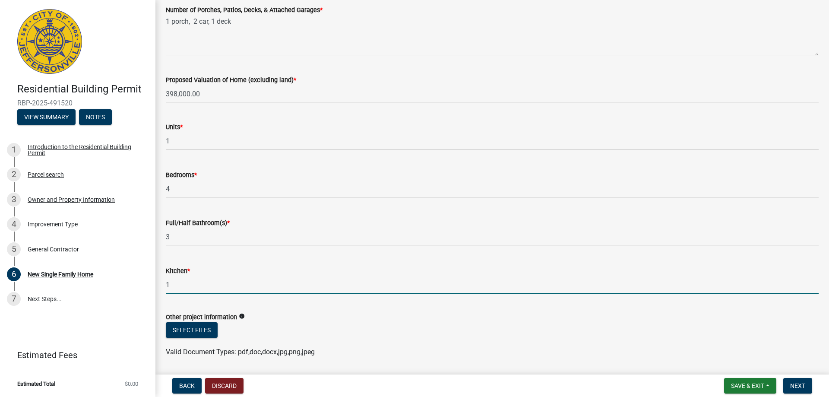
scroll to position [1194, 0]
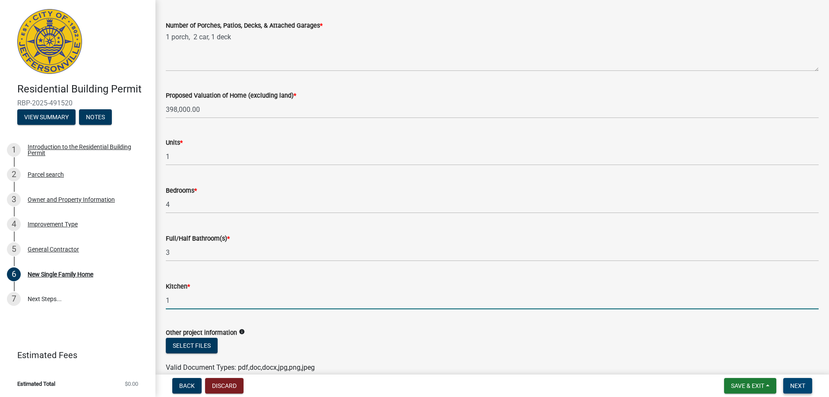
type input "1"
click at [789, 385] on button "Next" at bounding box center [797, 386] width 29 height 16
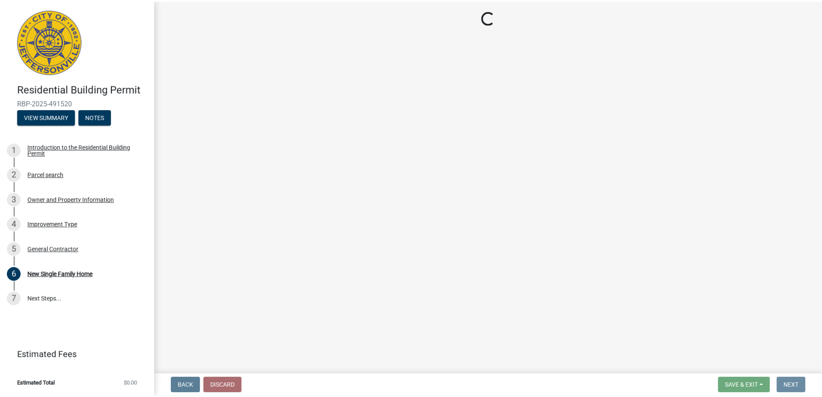
scroll to position [0, 0]
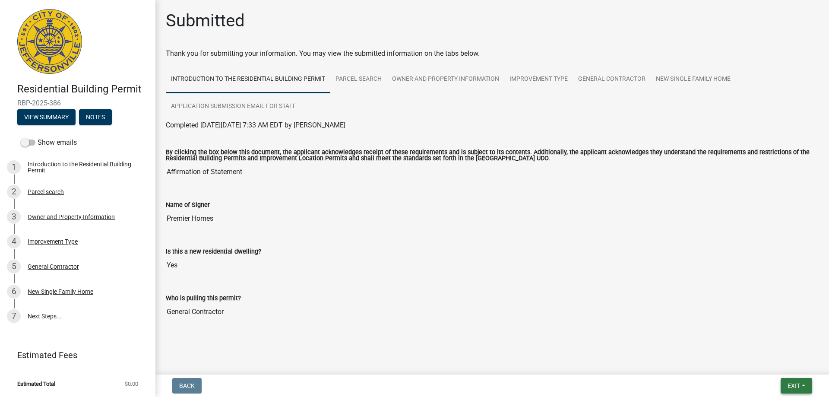
click at [787, 385] on span "Exit" at bounding box center [793, 385] width 13 height 7
drag, startPoint x: 770, startPoint y: 365, endPoint x: 764, endPoint y: 365, distance: 5.2
click at [769, 365] on button "Save & Exit" at bounding box center [777, 363] width 69 height 21
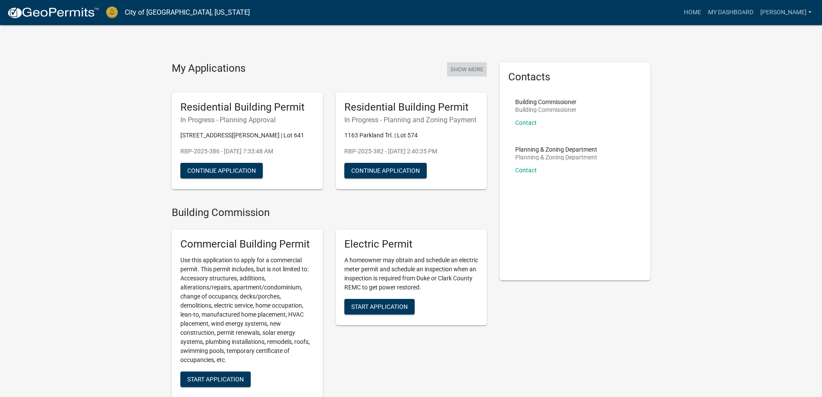
click at [469, 66] on button "Show More" at bounding box center [467, 69] width 40 height 14
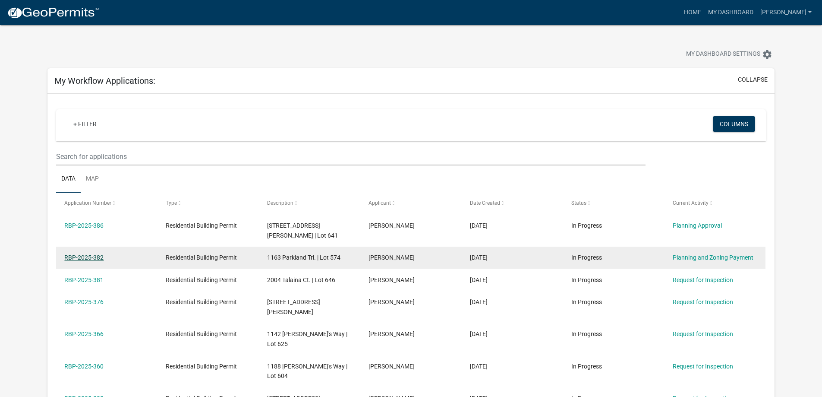
click at [95, 254] on link "RBP-2025-382" at bounding box center [83, 257] width 39 height 7
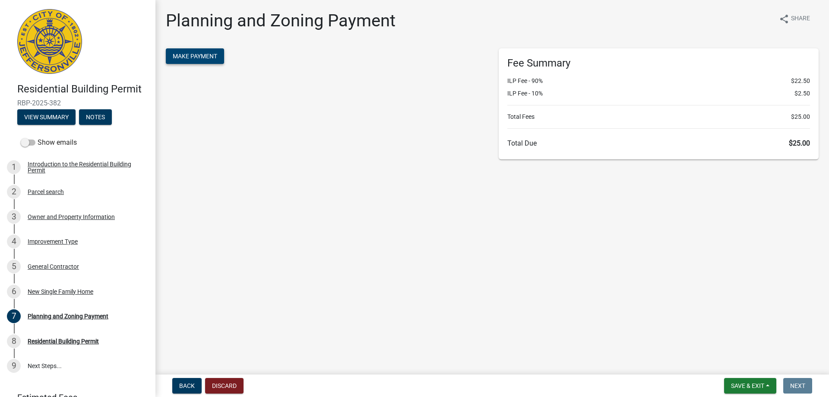
click at [209, 59] on span "Make Payment" at bounding box center [195, 56] width 44 height 7
